Goal: Task Accomplishment & Management: Manage account settings

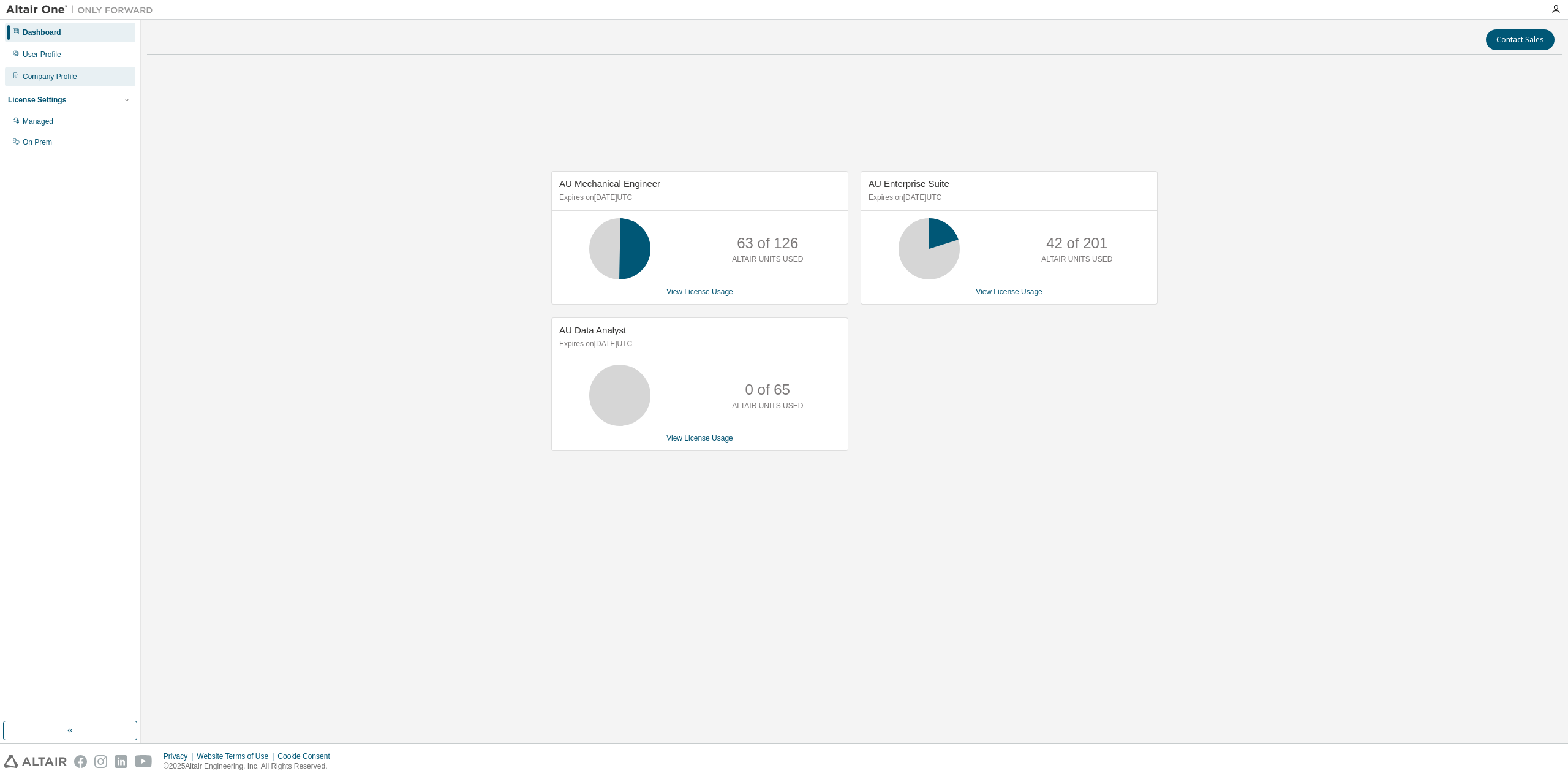
click at [44, 75] on div "Company Profile" at bounding box center [49, 76] width 55 height 10
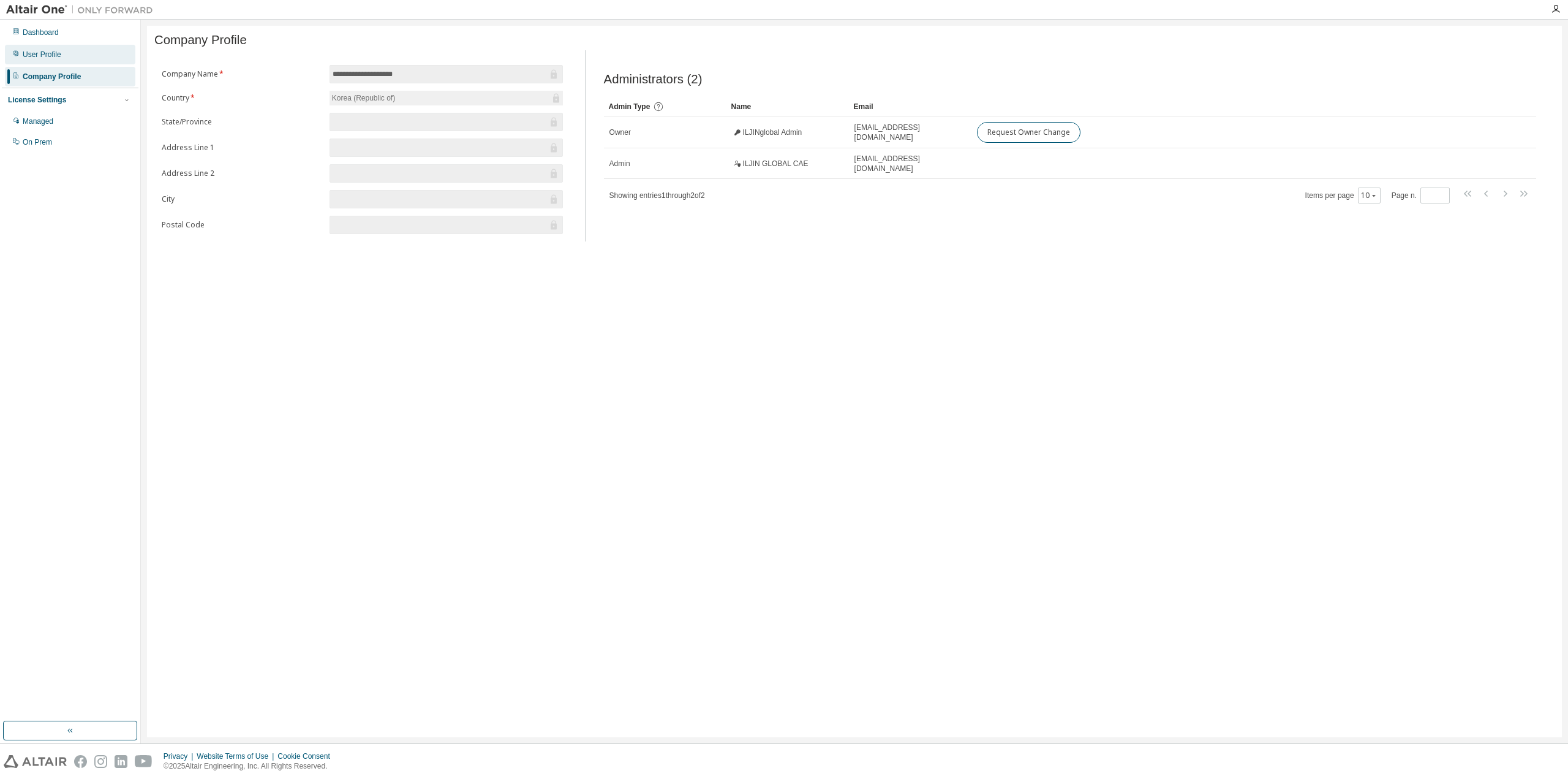
click at [44, 59] on div "User Profile" at bounding box center [42, 54] width 39 height 10
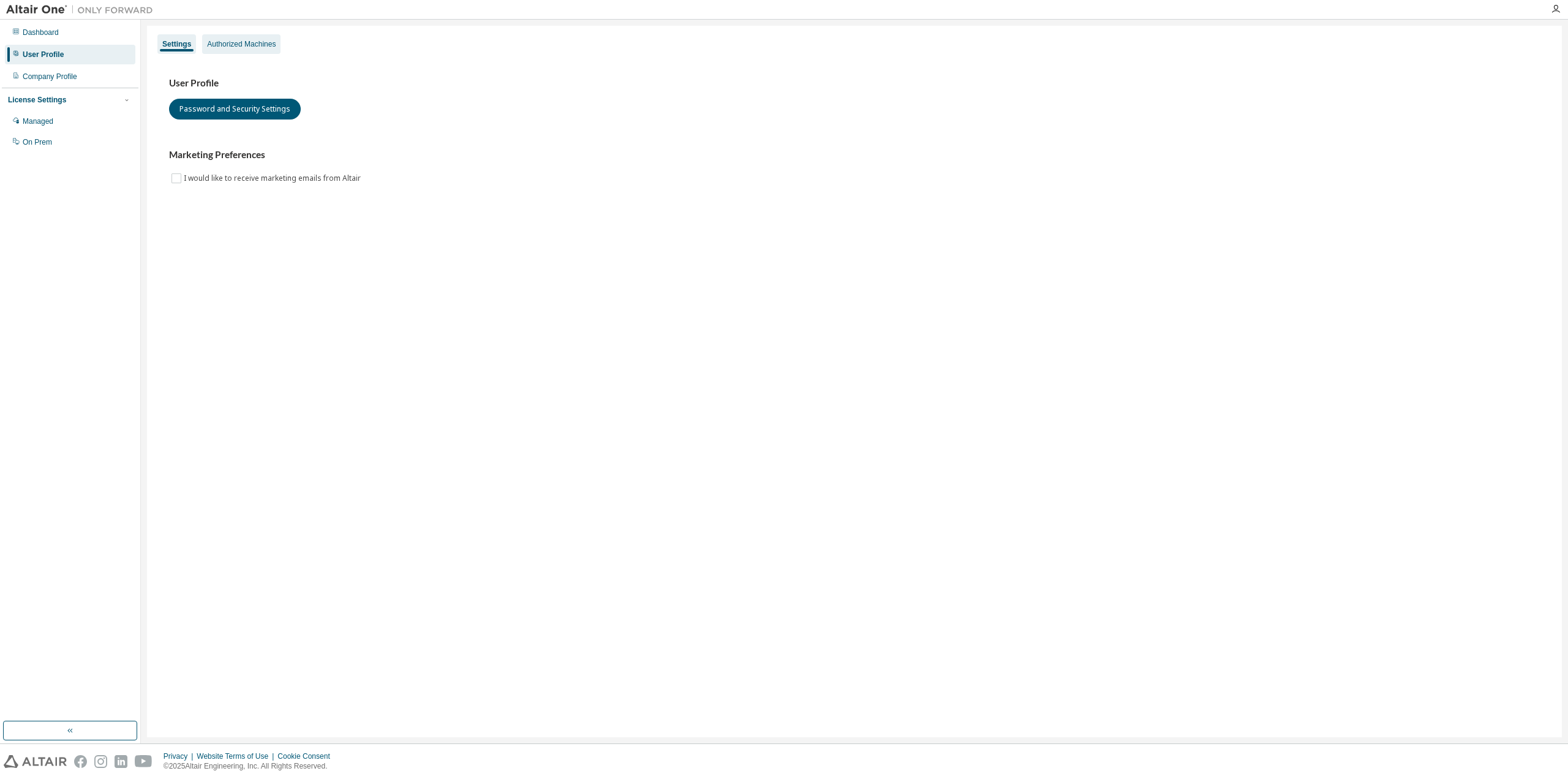
click at [258, 46] on div "Authorized Machines" at bounding box center [241, 44] width 69 height 10
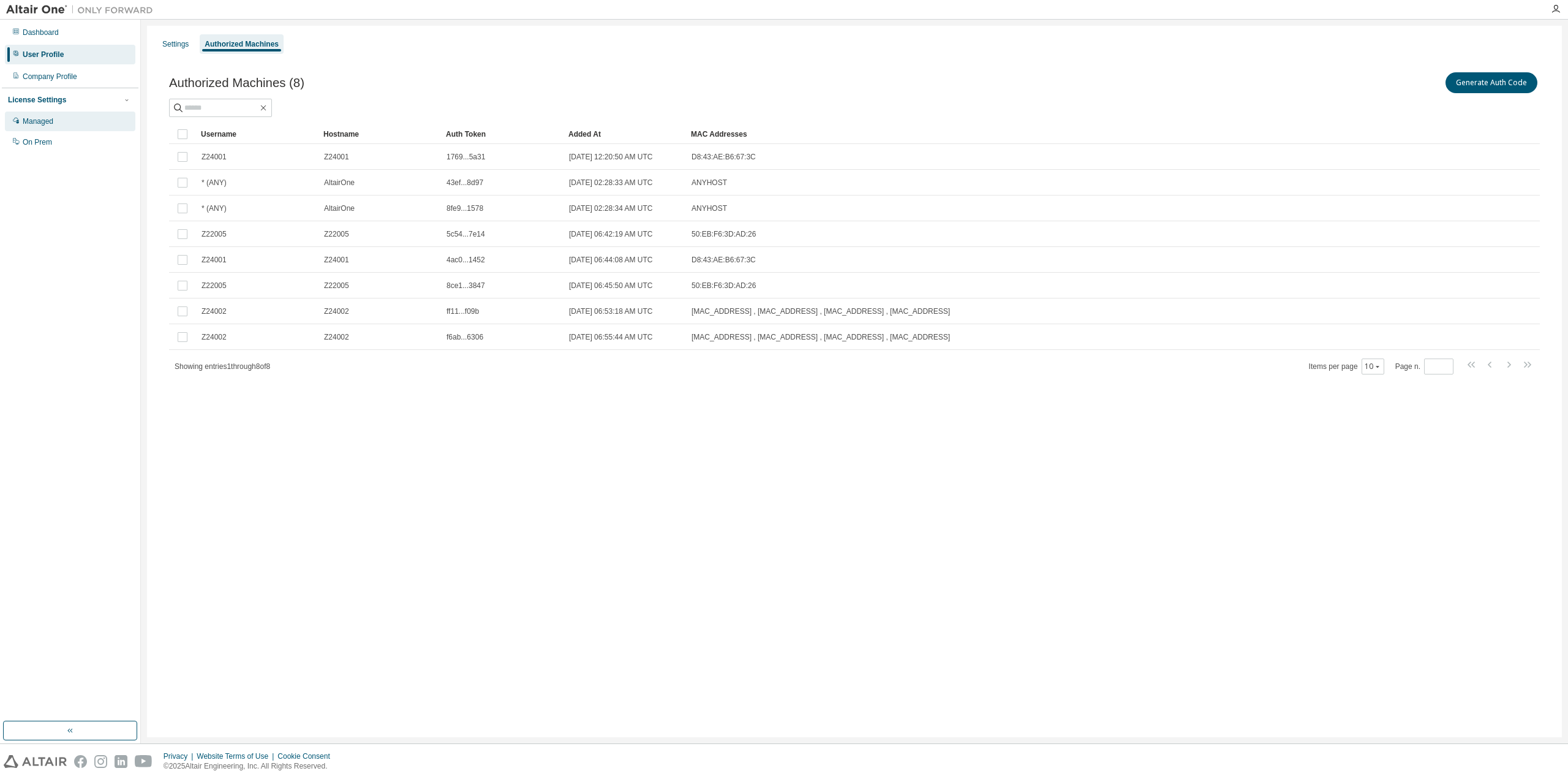
click at [61, 126] on div "Managed" at bounding box center [70, 121] width 130 height 20
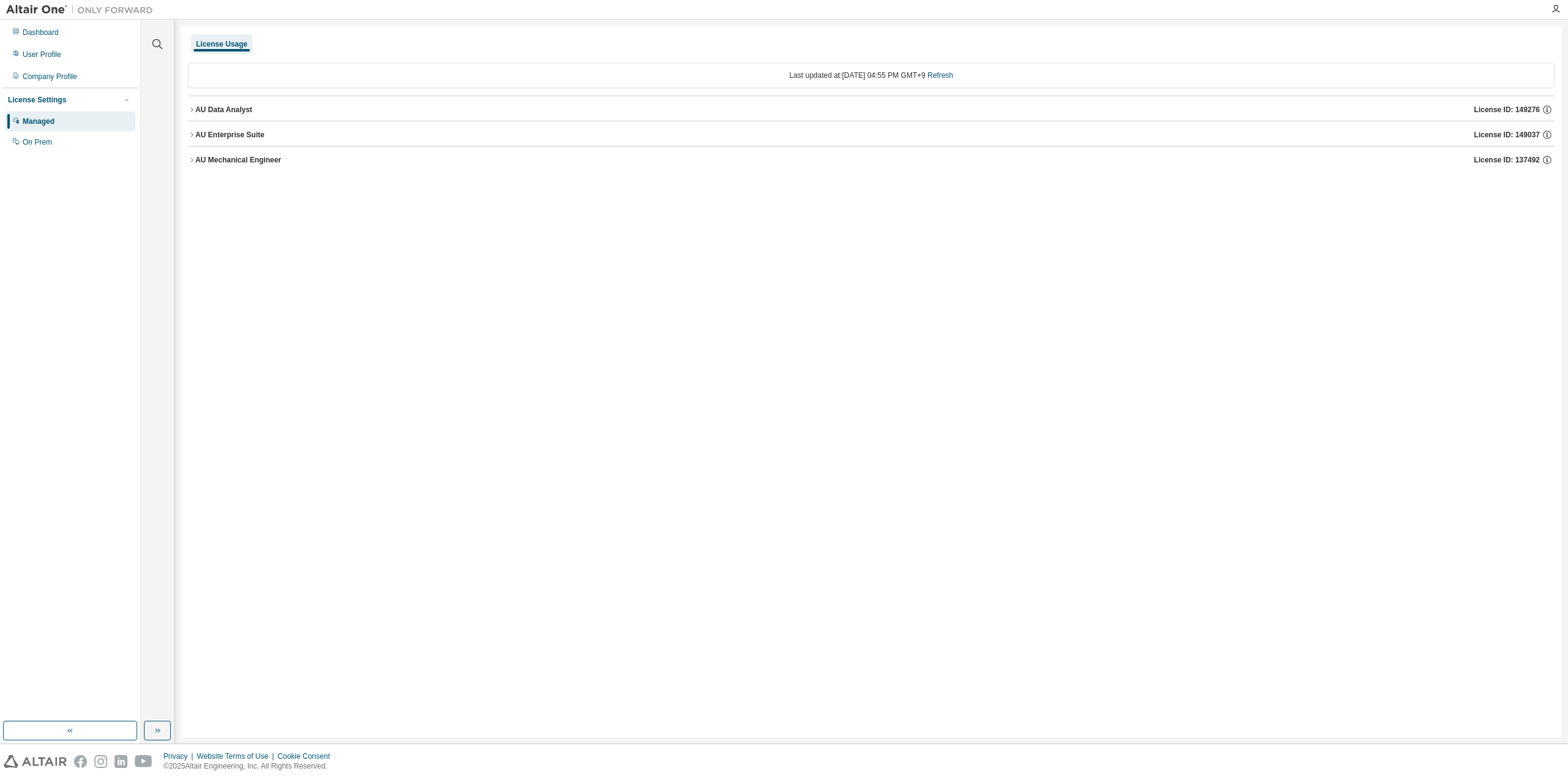
click at [194, 108] on icon "button" at bounding box center [191, 109] width 7 height 7
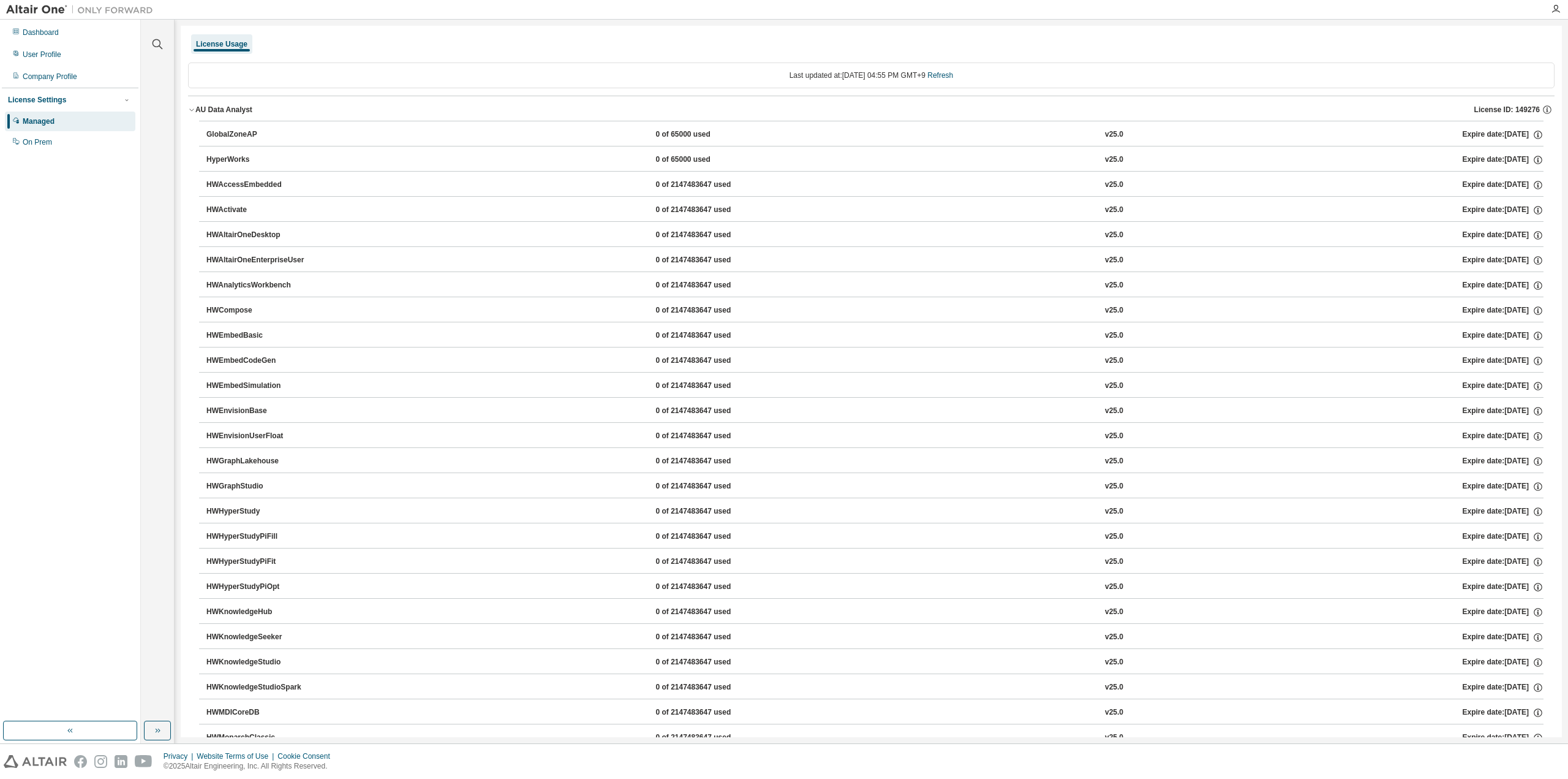
click at [194, 108] on icon "button" at bounding box center [191, 109] width 7 height 7
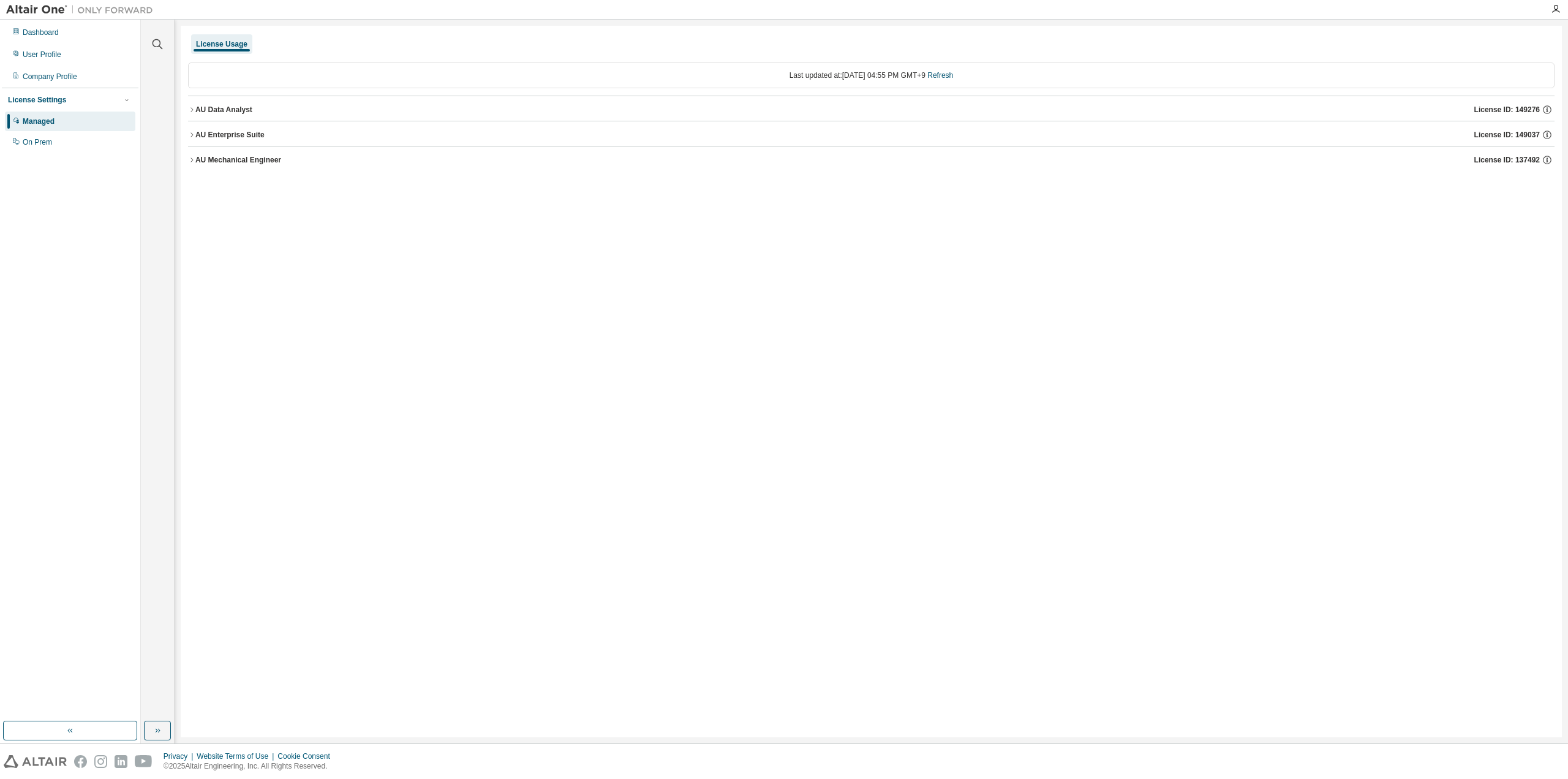
click at [194, 127] on button "AU Enterprise Suite License ID: 149037" at bounding box center [871, 135] width 1366 height 27
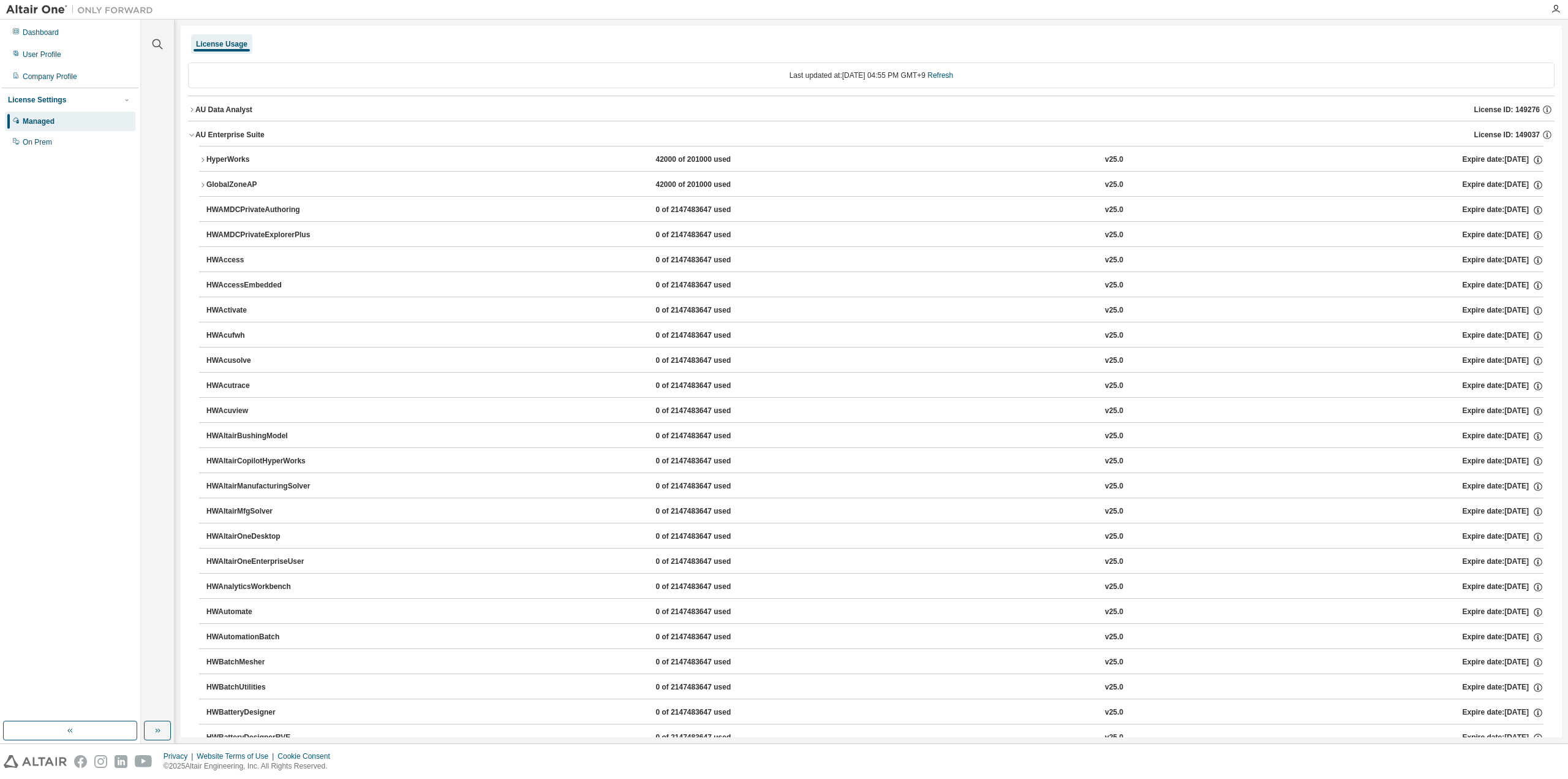
click at [193, 131] on icon "button" at bounding box center [191, 134] width 7 height 7
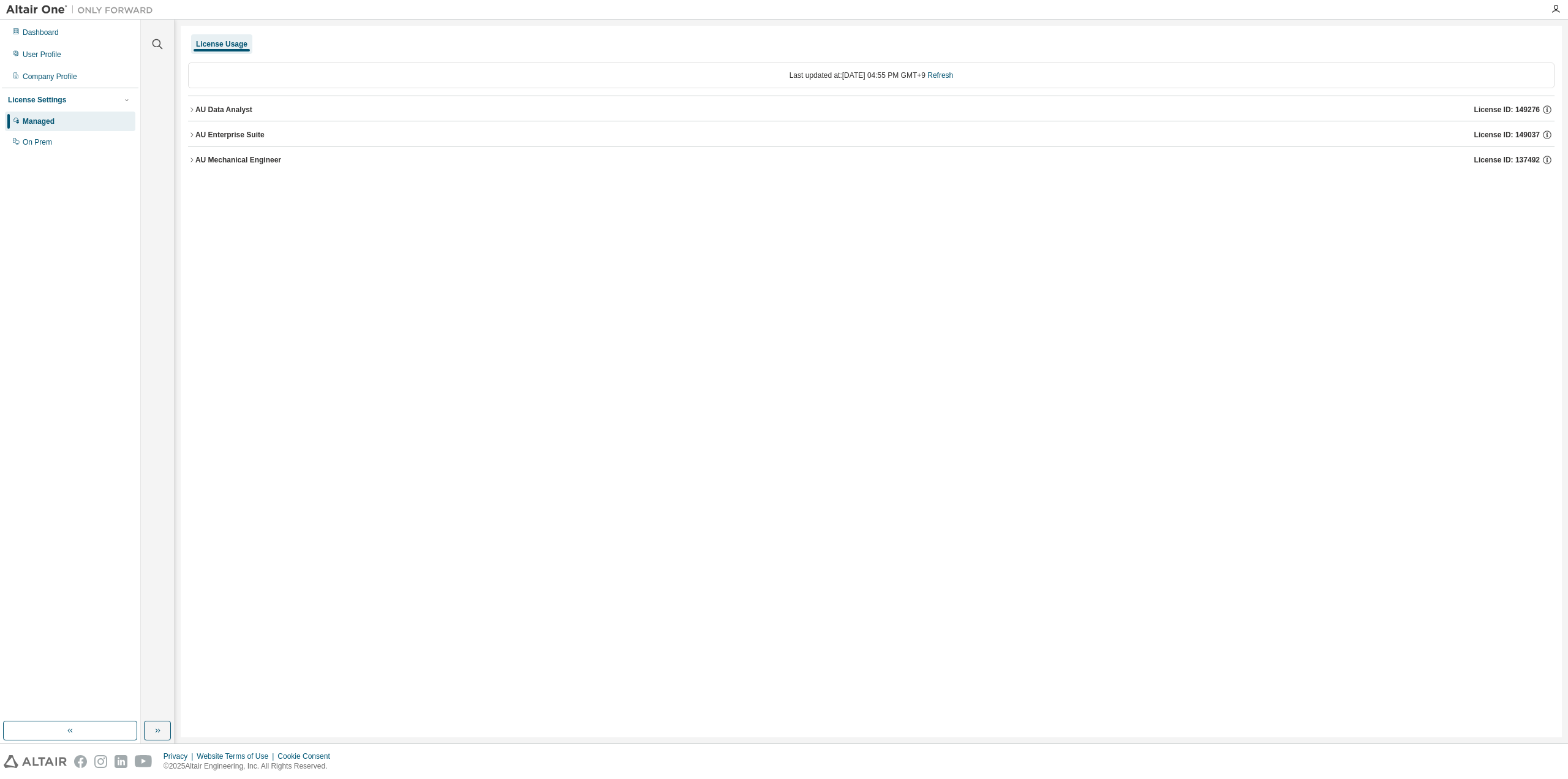
click at [193, 131] on icon "button" at bounding box center [191, 134] width 7 height 7
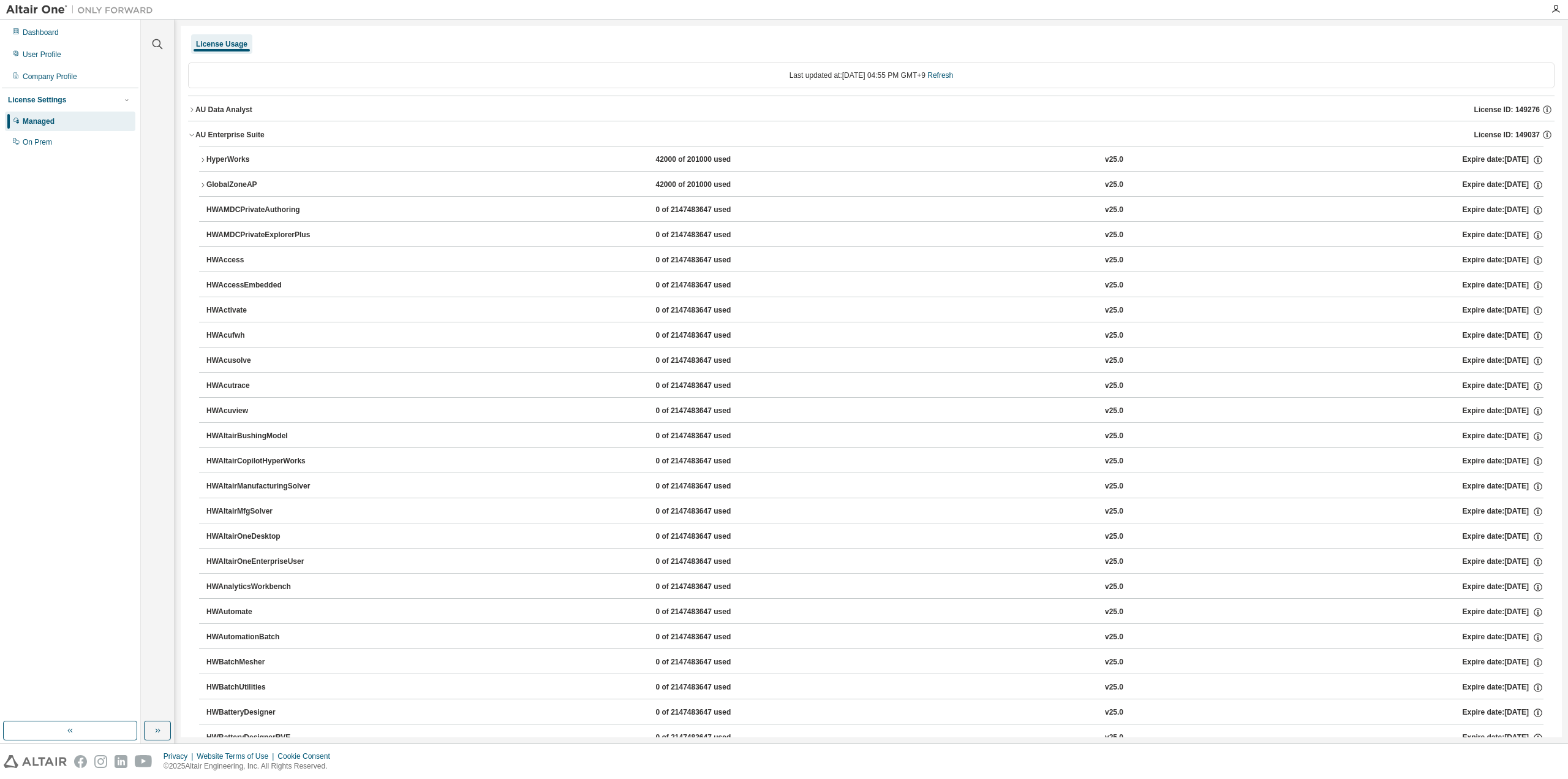
click at [193, 131] on icon "button" at bounding box center [191, 134] width 7 height 7
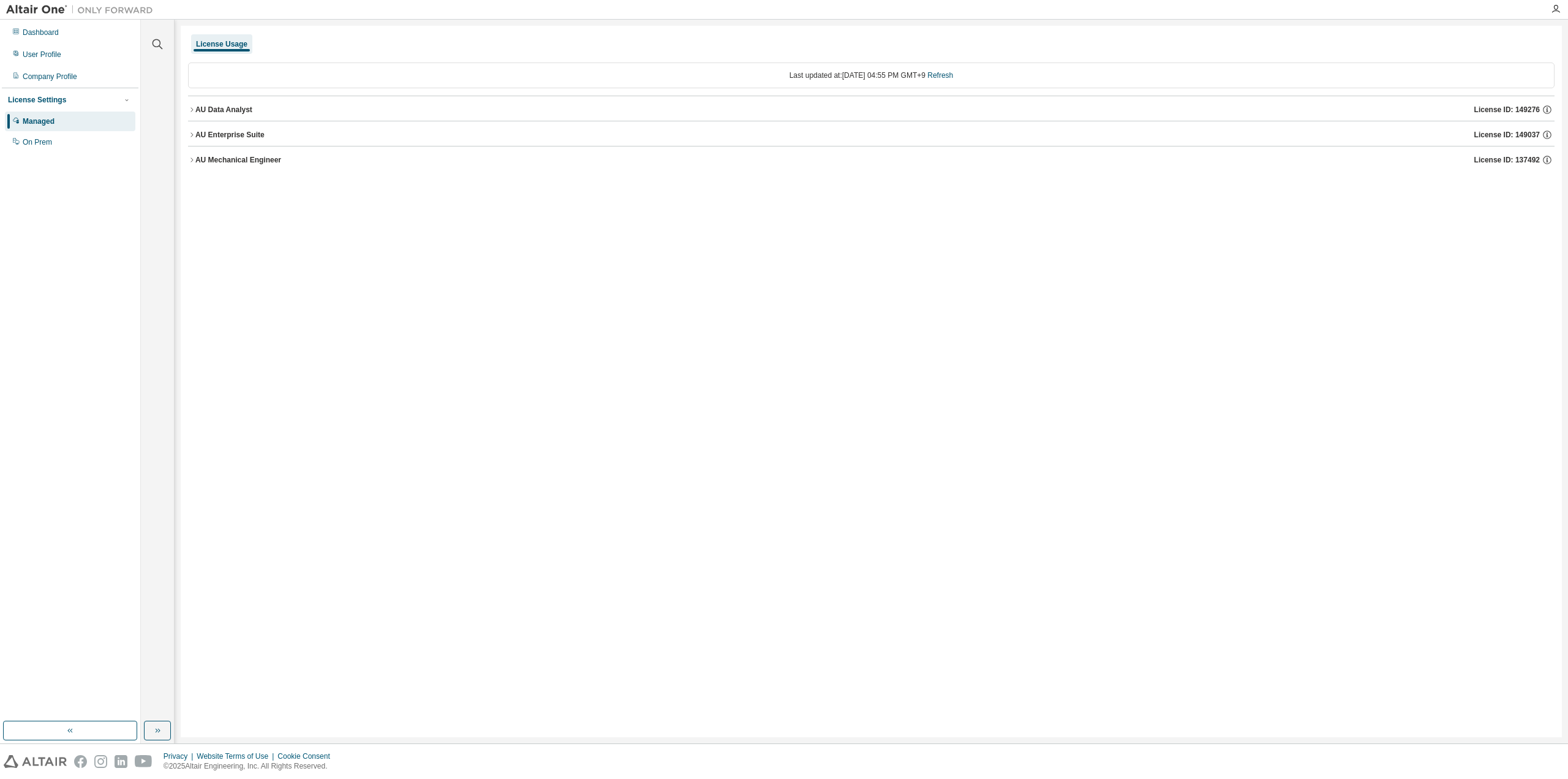
click at [193, 157] on icon "button" at bounding box center [191, 159] width 7 height 7
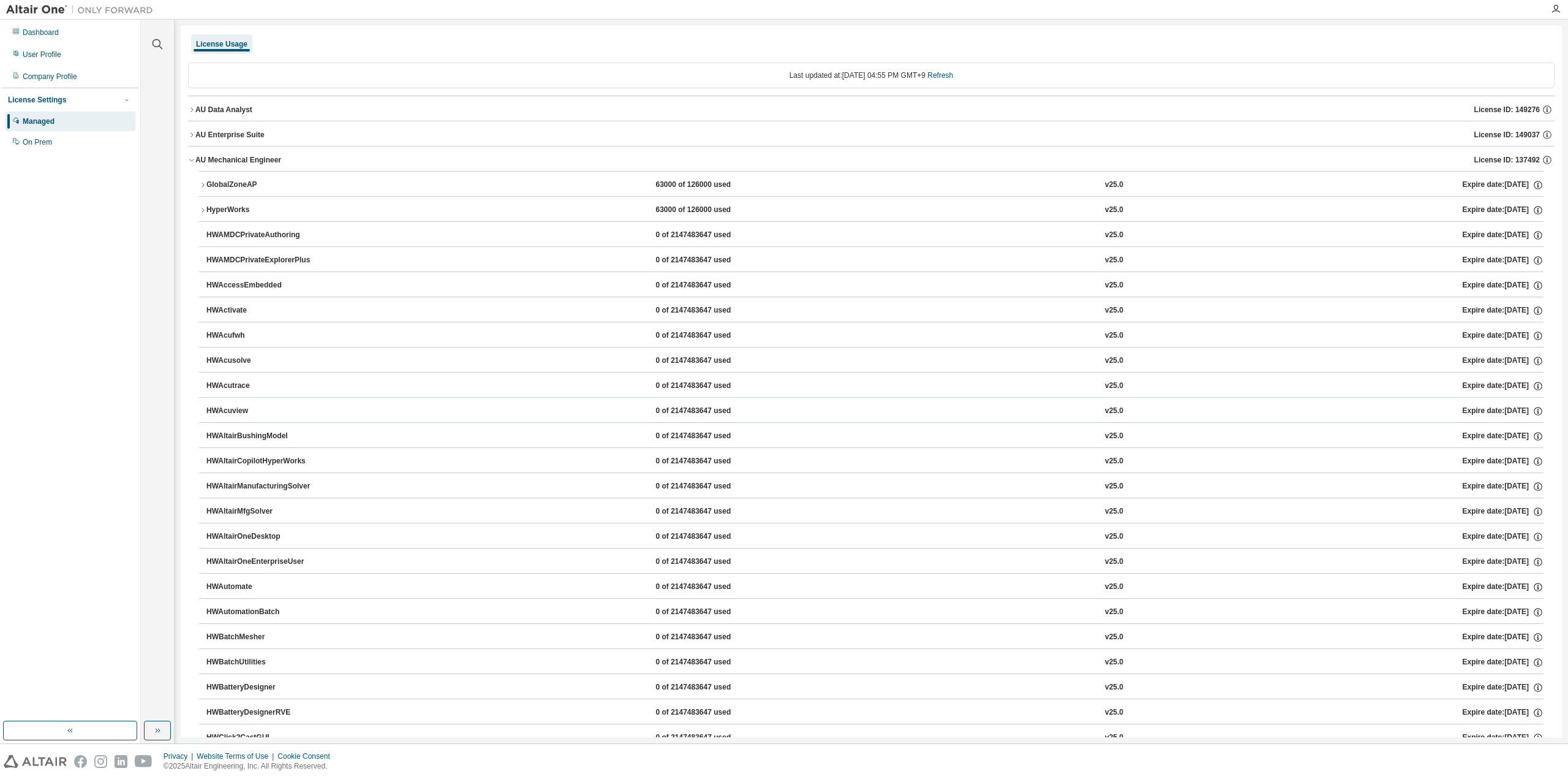
click at [193, 157] on icon "button" at bounding box center [191, 159] width 7 height 7
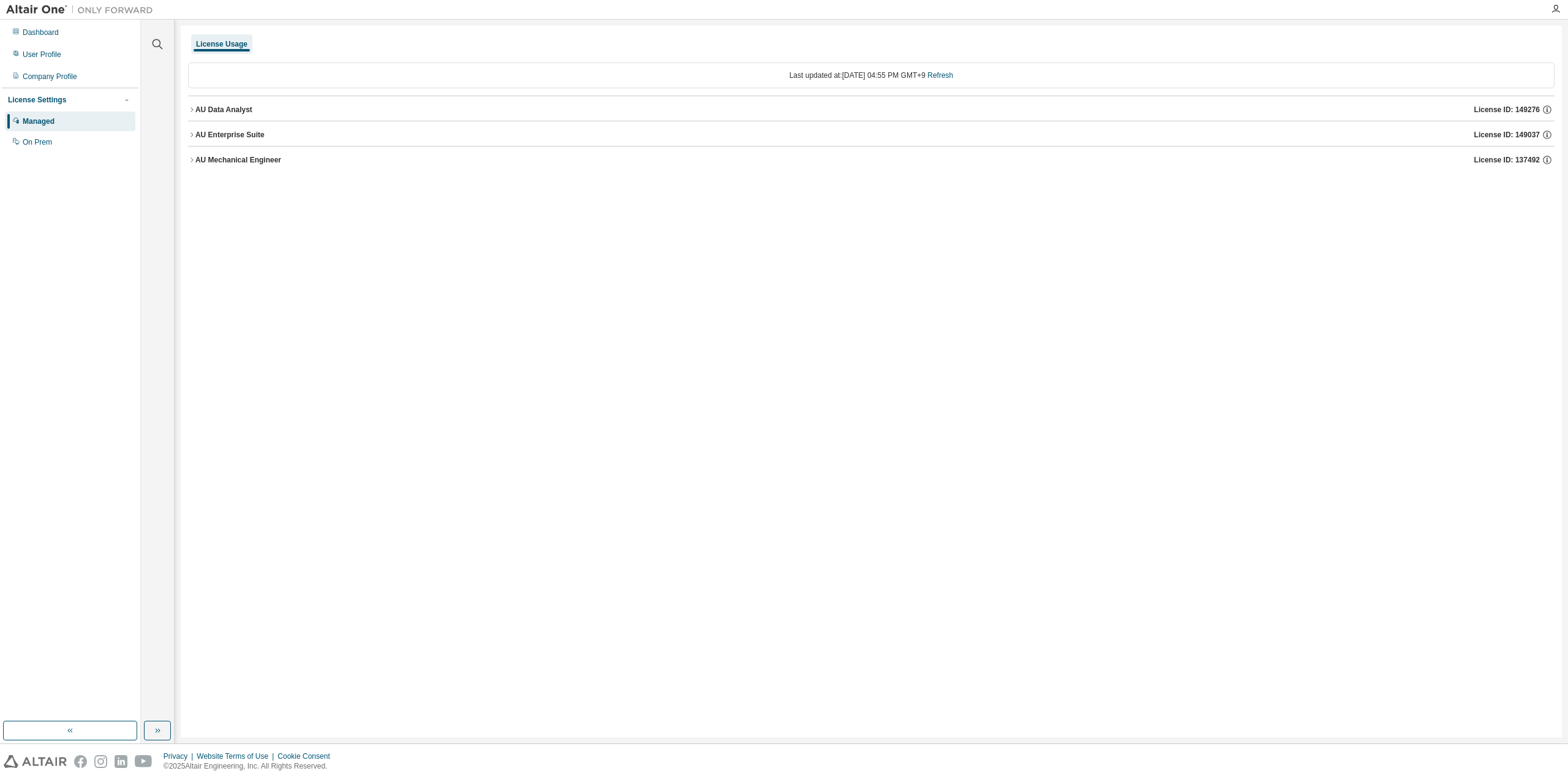
click at [191, 157] on icon "button" at bounding box center [191, 159] width 7 height 7
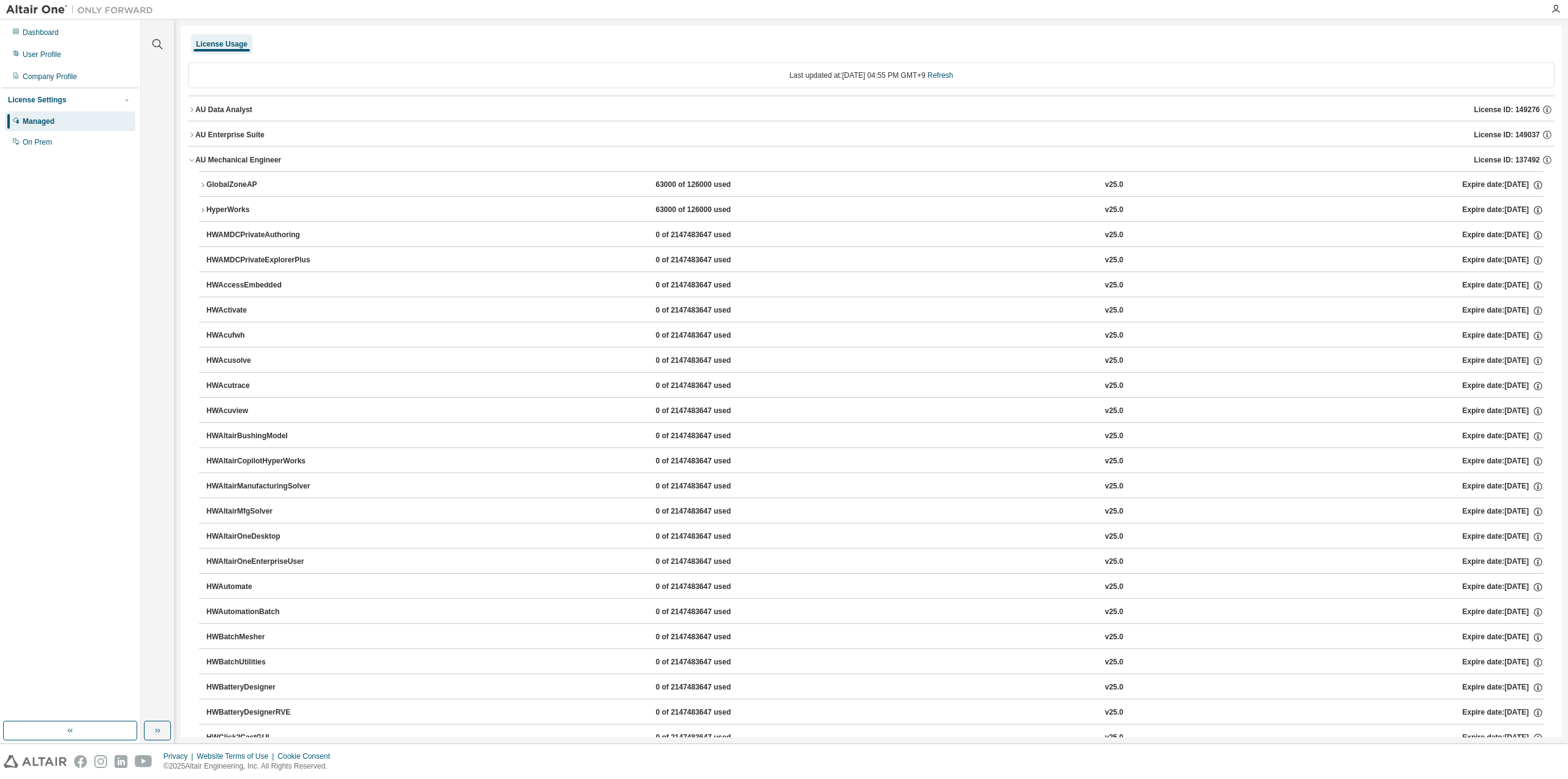
click at [191, 157] on icon "button" at bounding box center [191, 159] width 7 height 7
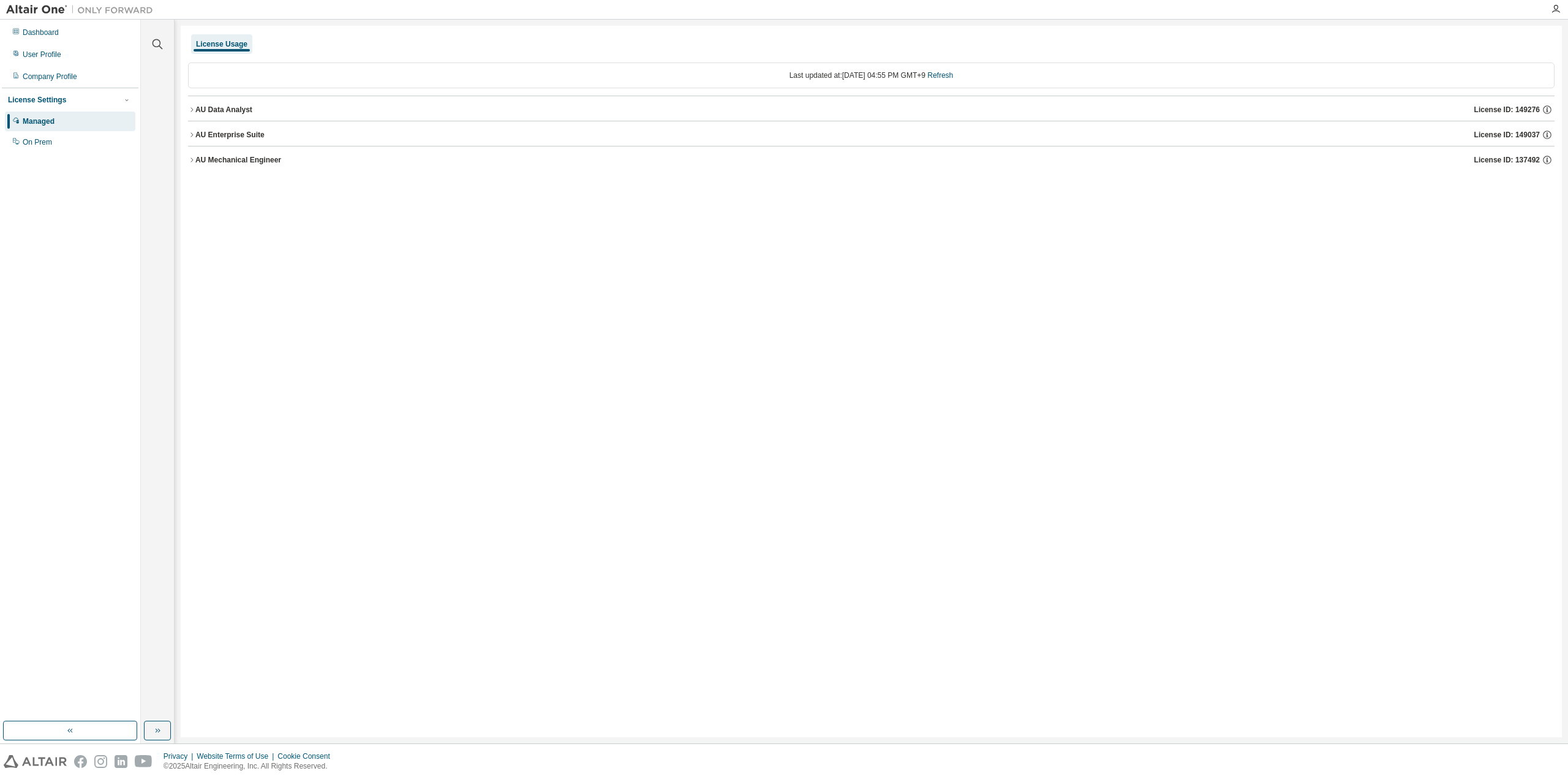
click at [191, 132] on icon "button" at bounding box center [191, 134] width 7 height 7
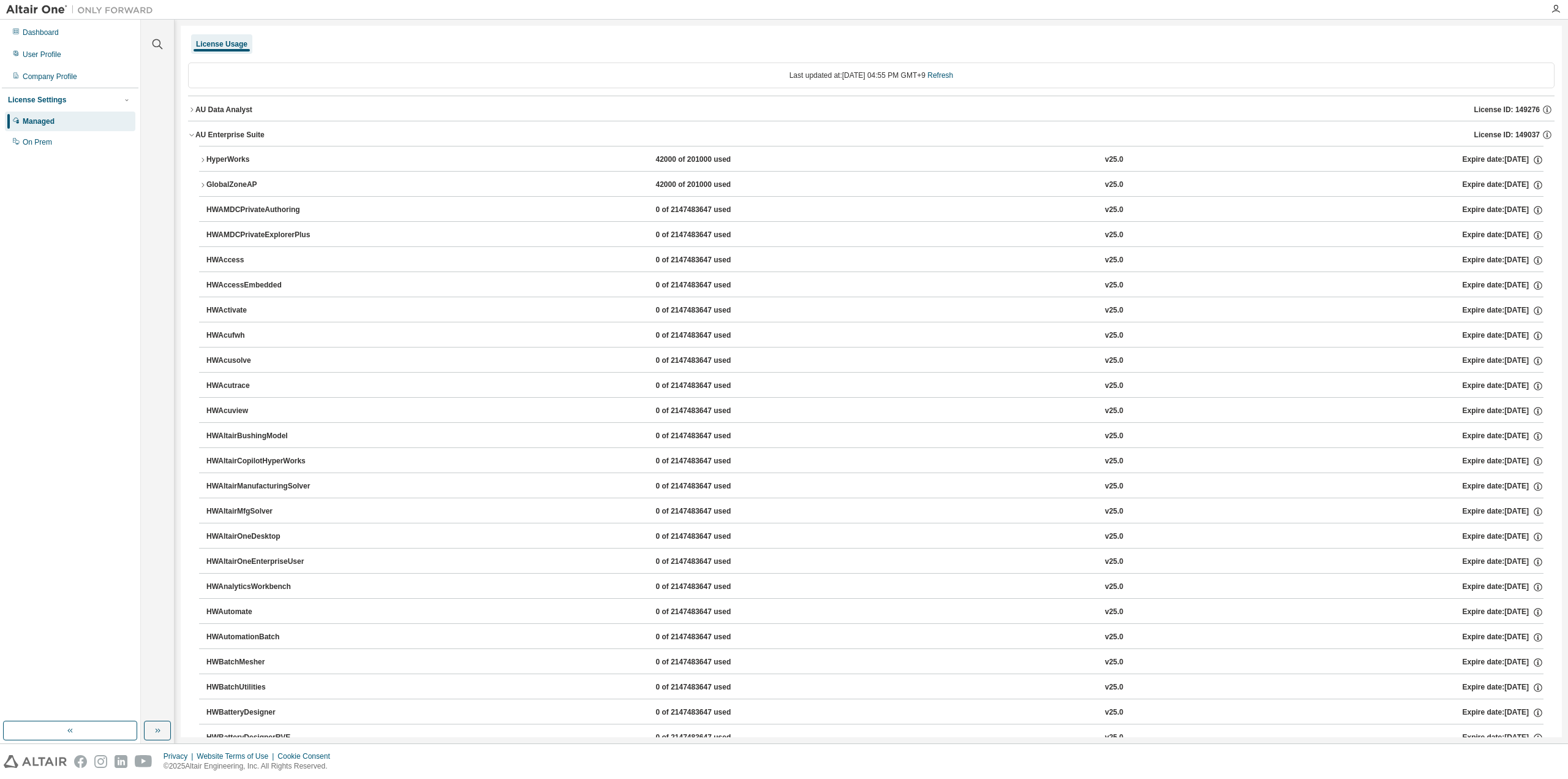
click at [191, 132] on icon "button" at bounding box center [191, 134] width 7 height 7
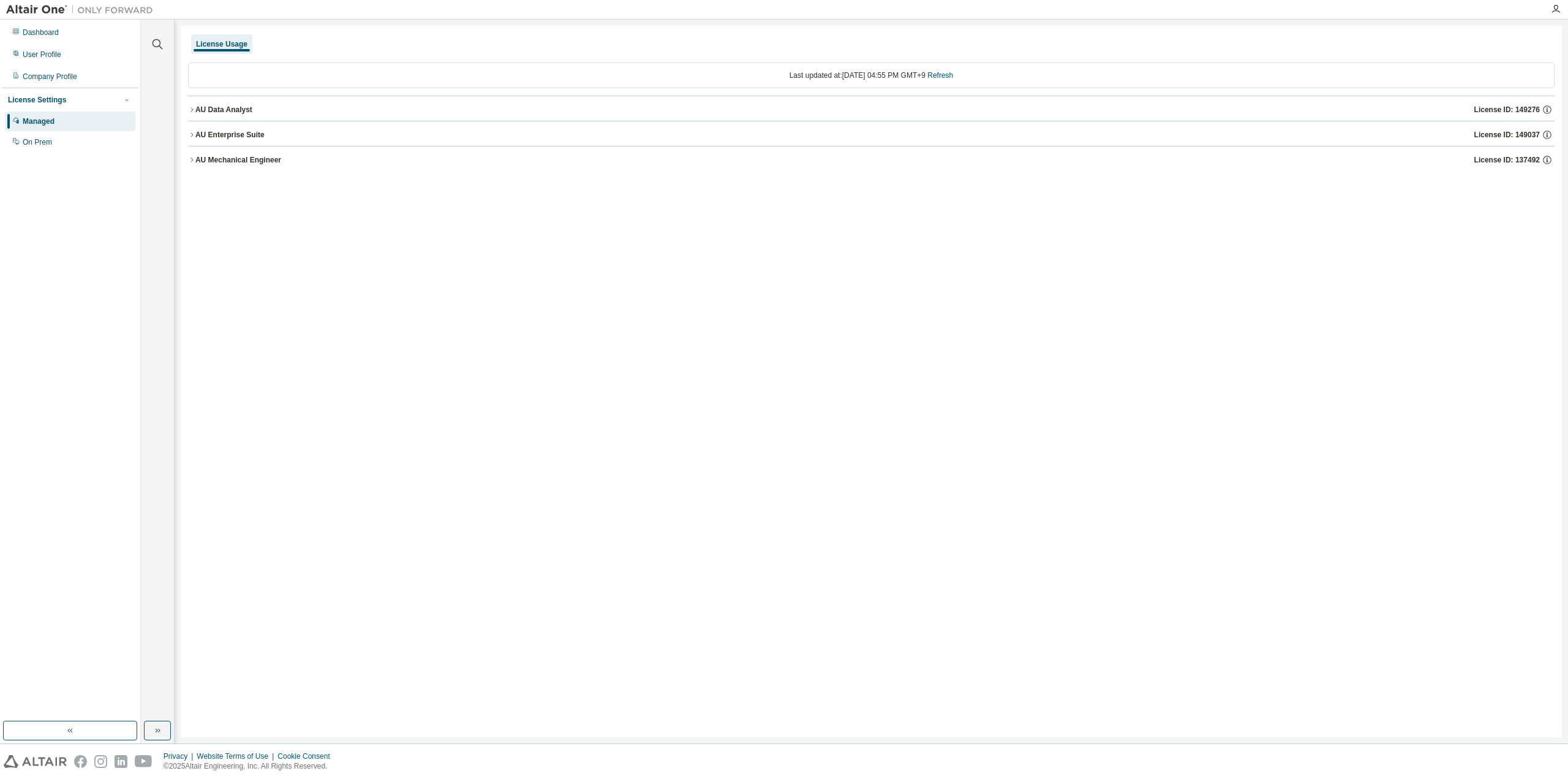
click at [193, 110] on icon "button" at bounding box center [191, 109] width 7 height 7
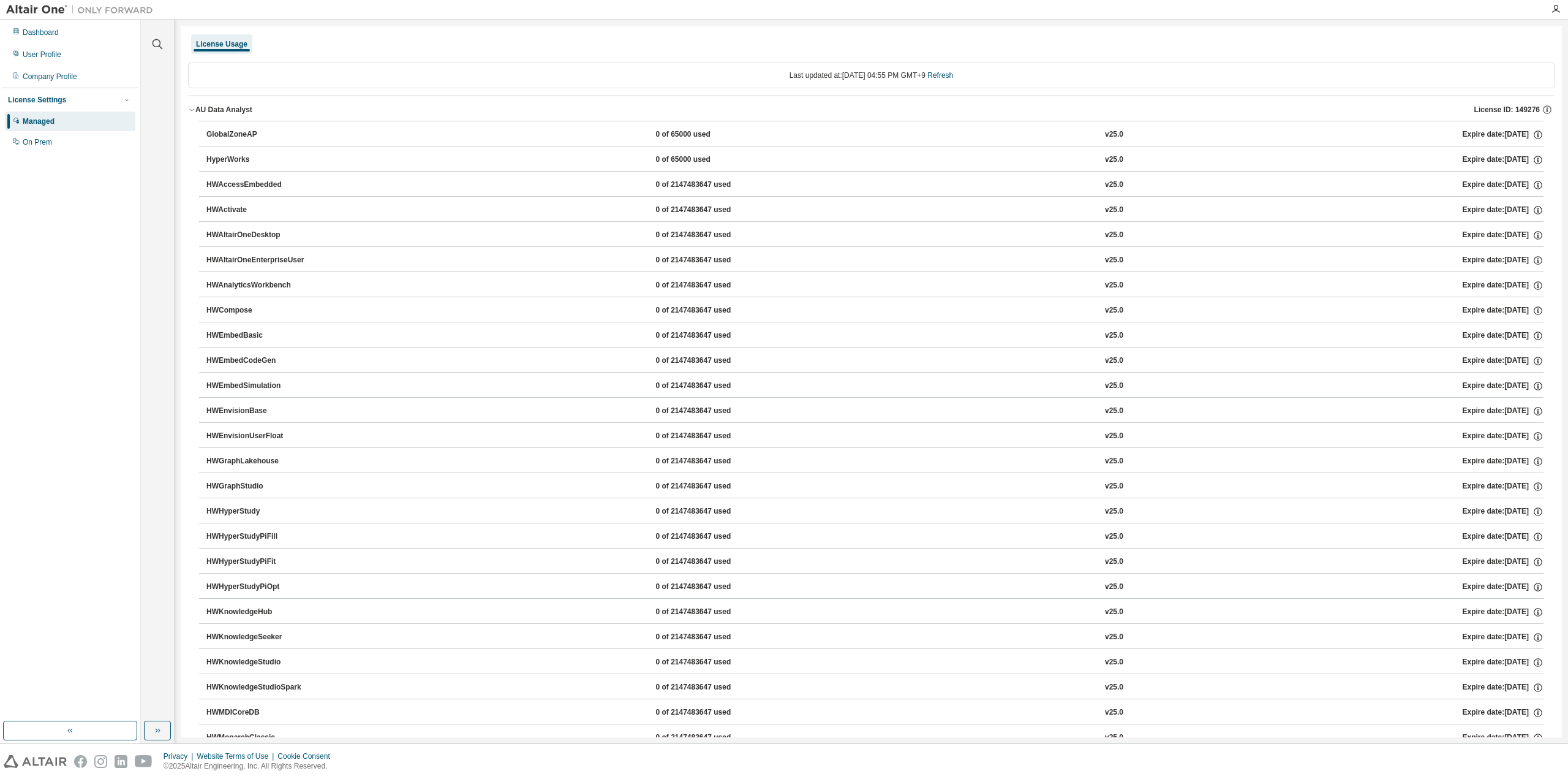
click at [193, 110] on icon "button" at bounding box center [191, 111] width 4 height 3
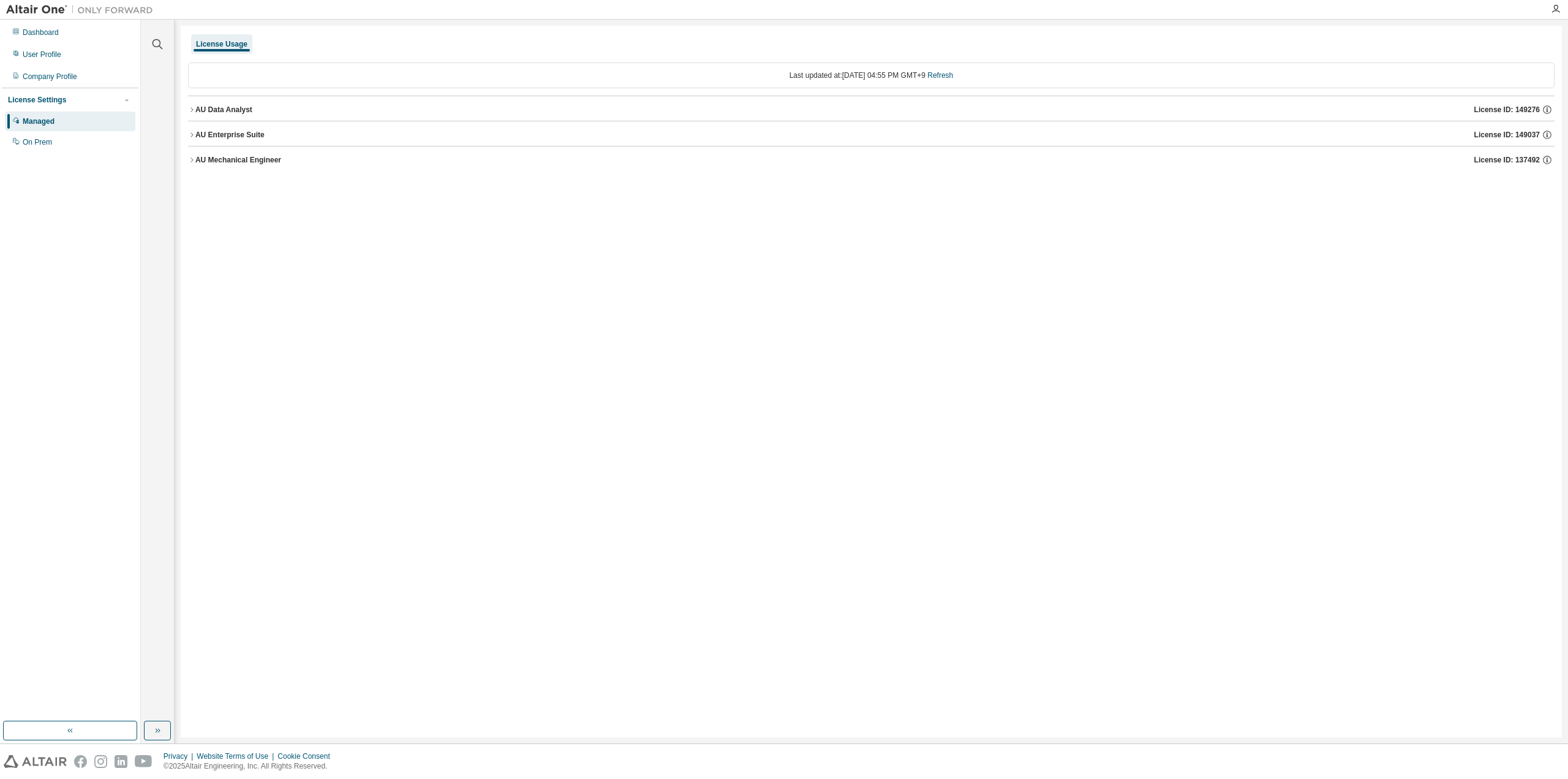
click at [188, 136] on div "License Usage Last updated at: [DATE] 04:55 PM GMT+9 Refresh AU Data Analyst Li…" at bounding box center [871, 381] width 1381 height 712
click at [191, 136] on icon "button" at bounding box center [192, 134] width 3 height 4
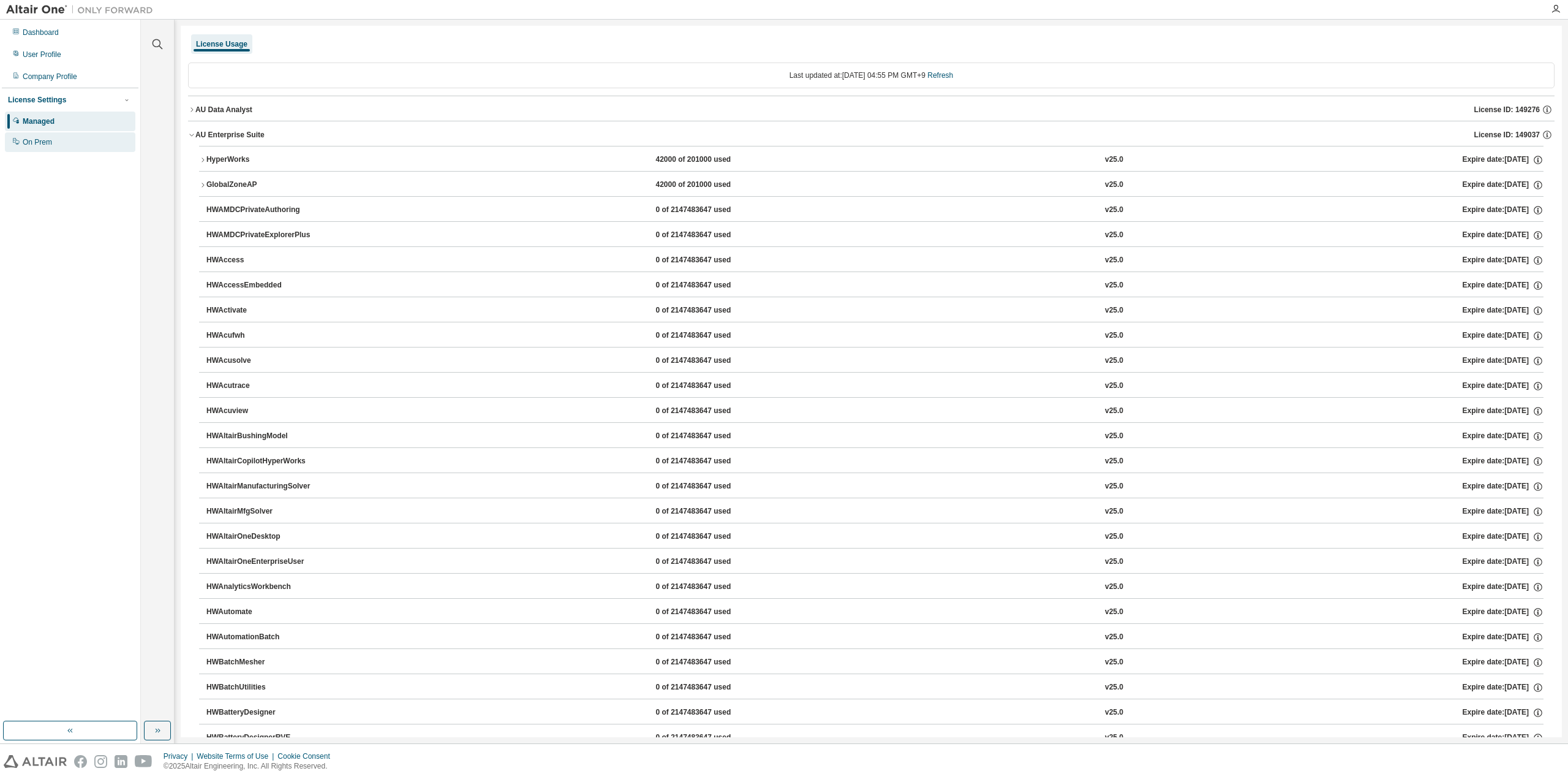
click at [50, 143] on div "On Prem" at bounding box center [37, 142] width 30 height 10
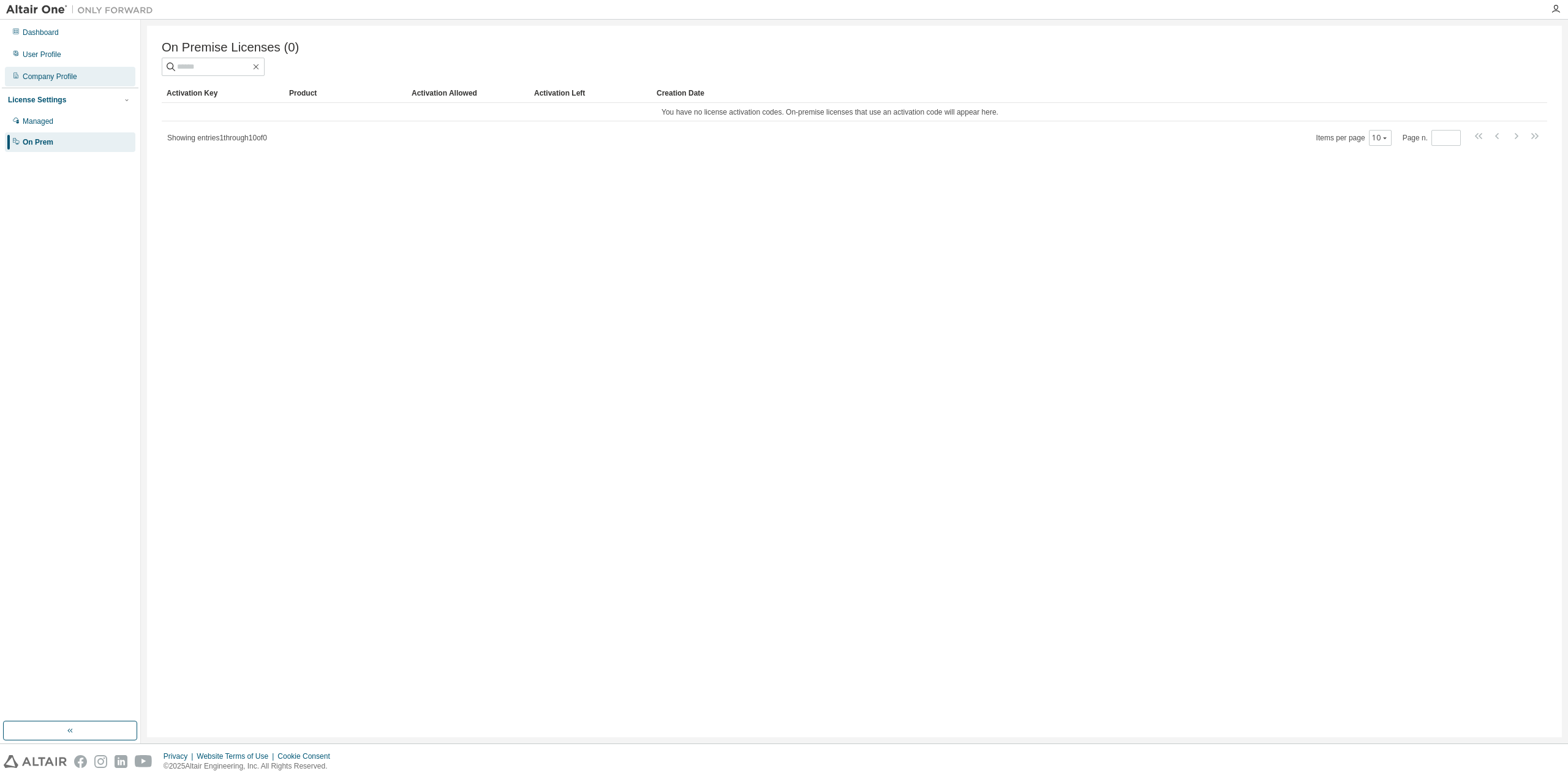
click at [56, 81] on div "Company Profile" at bounding box center [49, 76] width 55 height 10
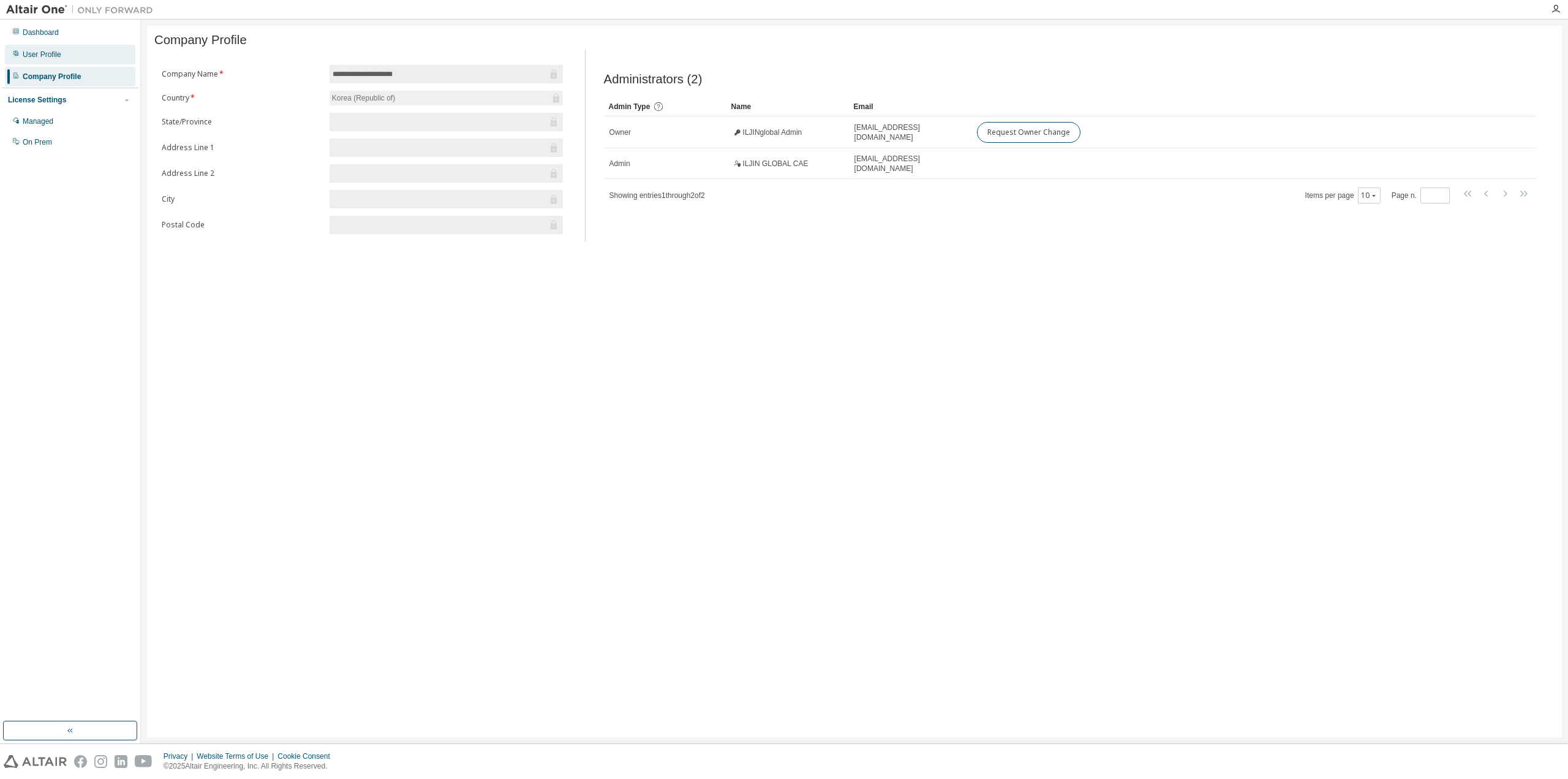
click at [64, 57] on div "User Profile" at bounding box center [70, 55] width 130 height 20
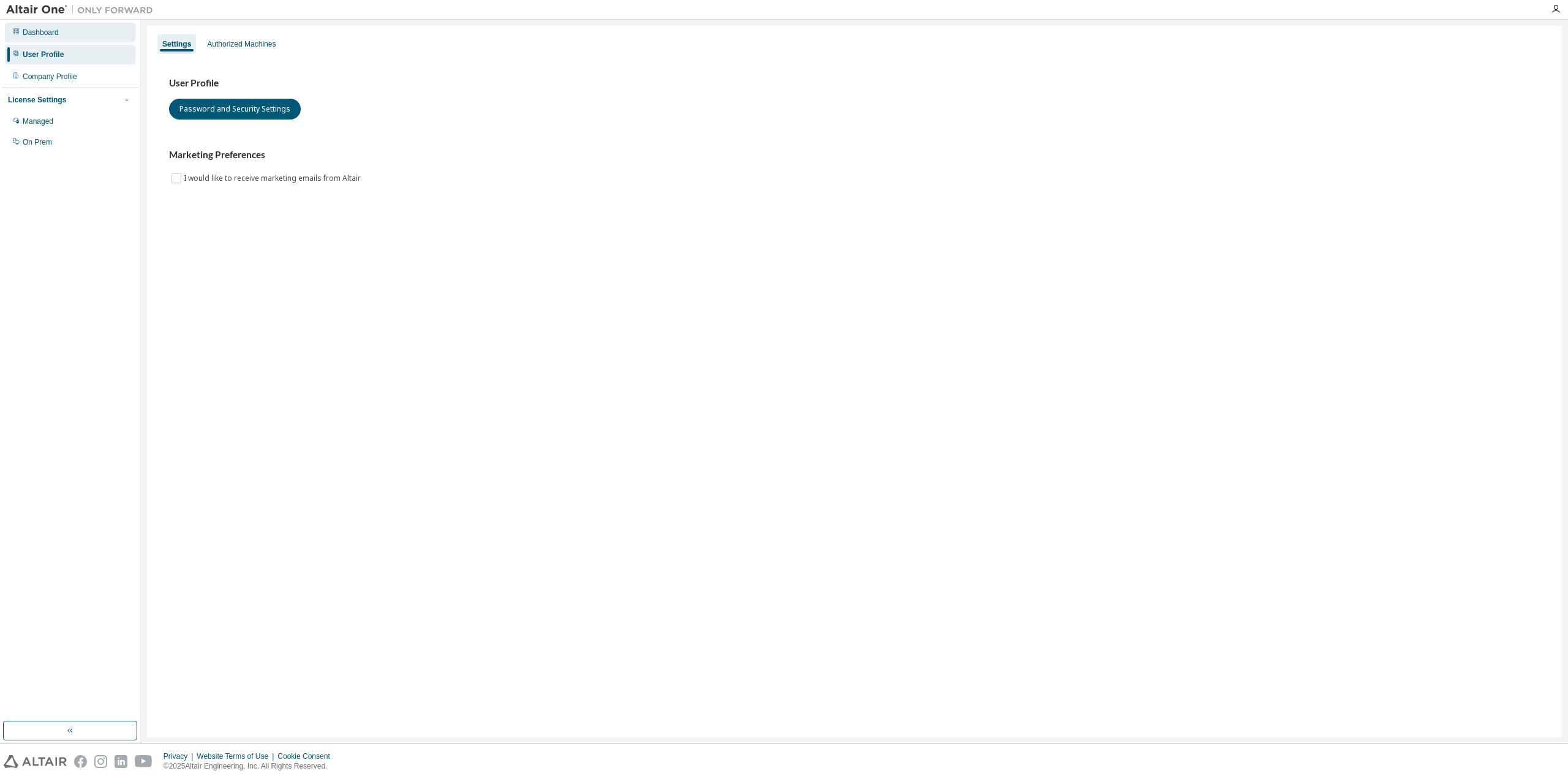
click at [53, 33] on div "Dashboard" at bounding box center [40, 32] width 36 height 10
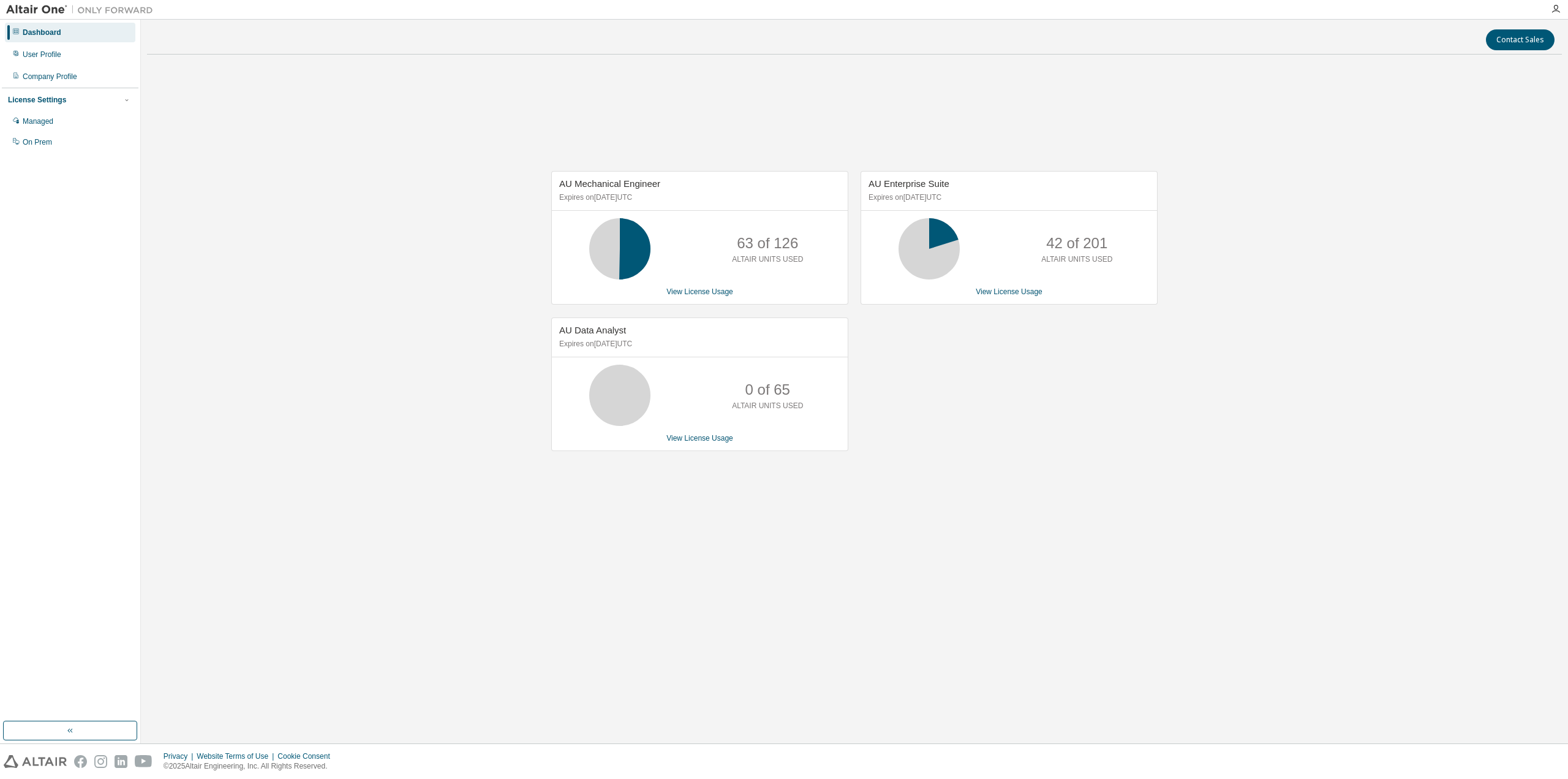
click at [45, 5] on img at bounding box center [83, 10] width 153 height 12
